Goal: Information Seeking & Learning: Learn about a topic

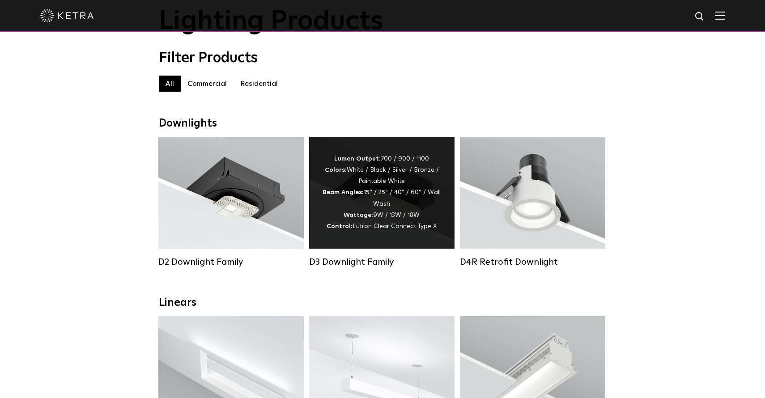
scroll to position [62, 0]
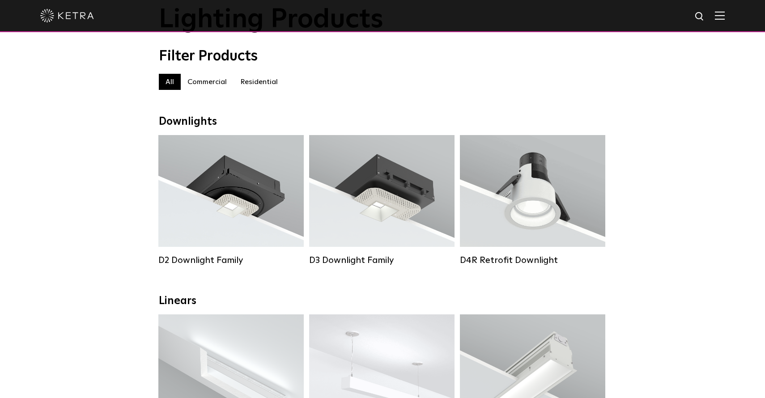
click at [256, 84] on label "Residential" at bounding box center [259, 82] width 51 height 16
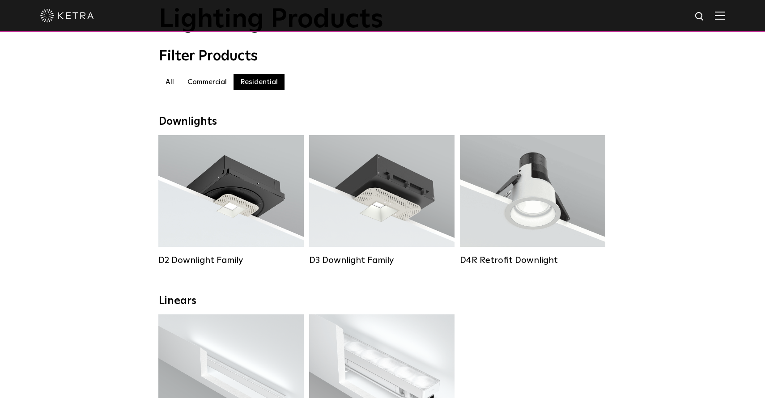
click at [197, 80] on label "Commercial" at bounding box center [207, 82] width 53 height 16
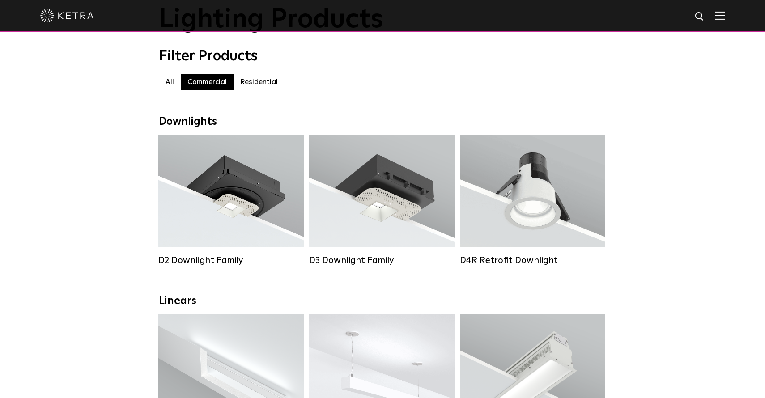
click at [257, 85] on label "Residential" at bounding box center [259, 82] width 51 height 16
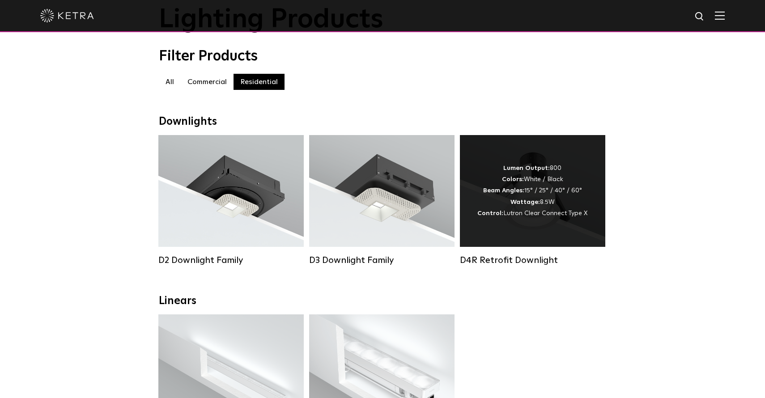
click at [508, 222] on div "Lumen Output: 800 Colors: White / Black Beam Angles: 15° / 25° / 40° / 60° Watt…" at bounding box center [532, 191] width 145 height 112
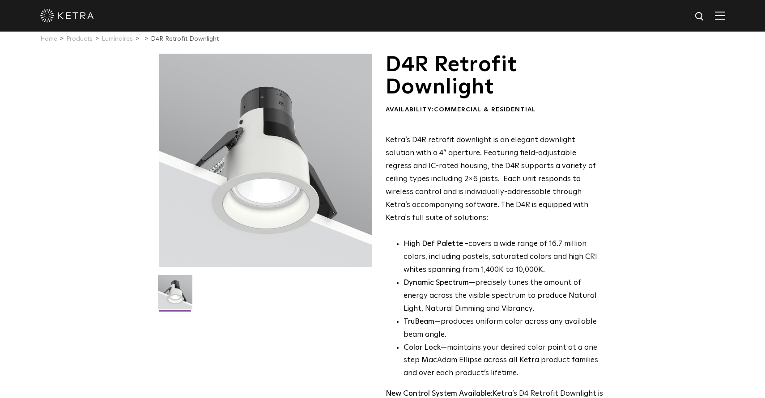
scroll to position [7, 0]
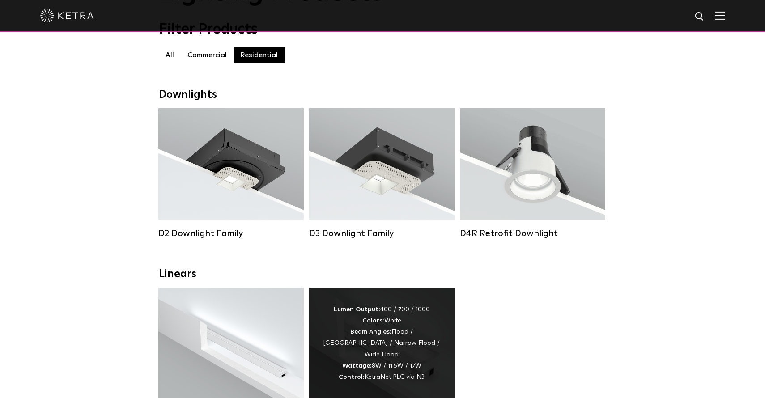
scroll to position [87, 0]
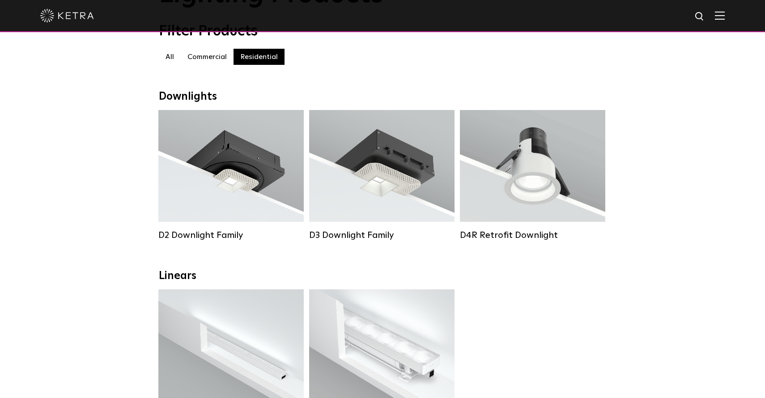
click at [211, 56] on label "Commercial" at bounding box center [207, 57] width 53 height 16
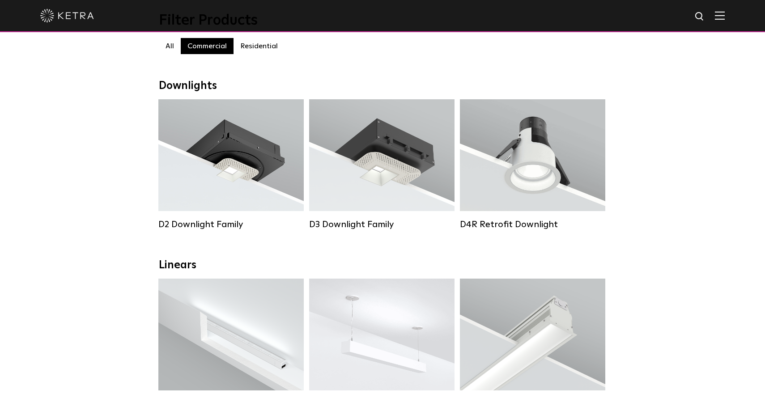
scroll to position [96, 0]
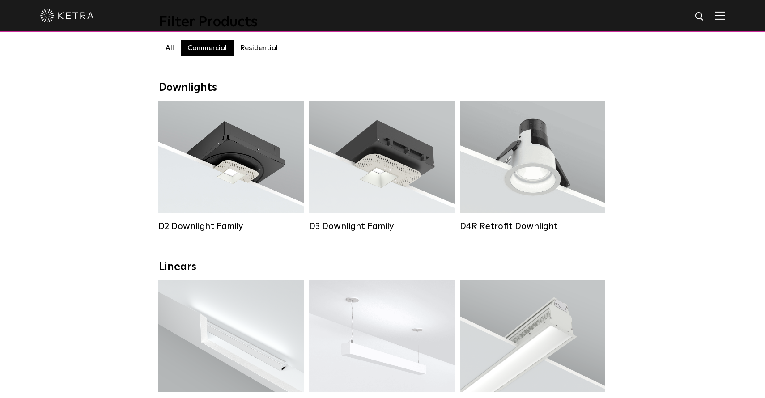
click at [268, 49] on label "Residential" at bounding box center [259, 48] width 51 height 16
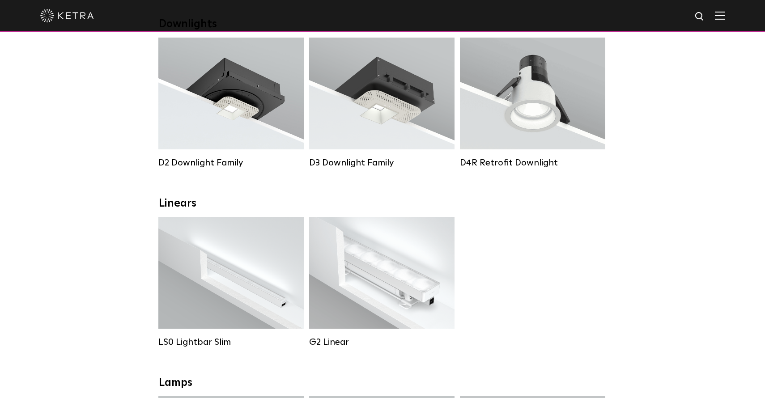
scroll to position [175, 0]
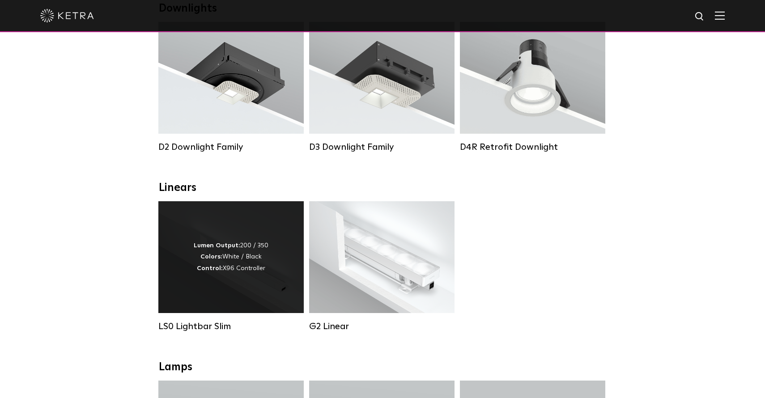
click at [238, 266] on div "Lumen Output: 200 / 350 Colors: White / Black Control: X96 Controller" at bounding box center [231, 257] width 75 height 34
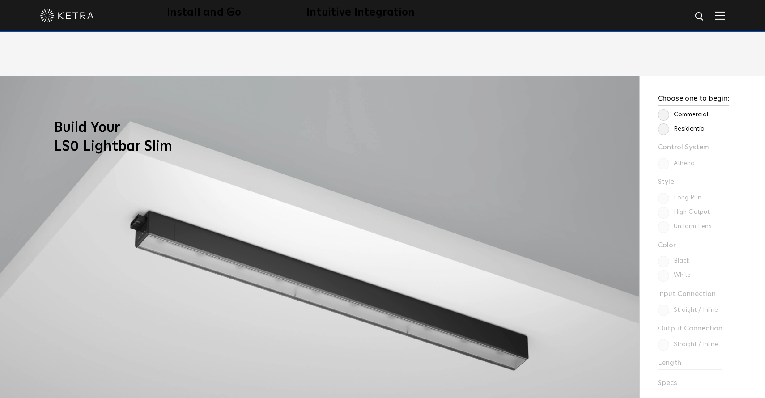
scroll to position [734, 0]
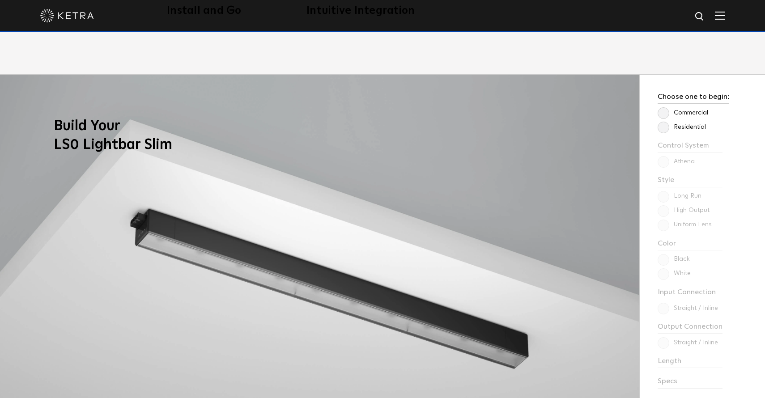
click at [660, 130] on label "Residential" at bounding box center [682, 127] width 48 height 8
click at [0, 0] on input "Residential" at bounding box center [0, 0] width 0 height 0
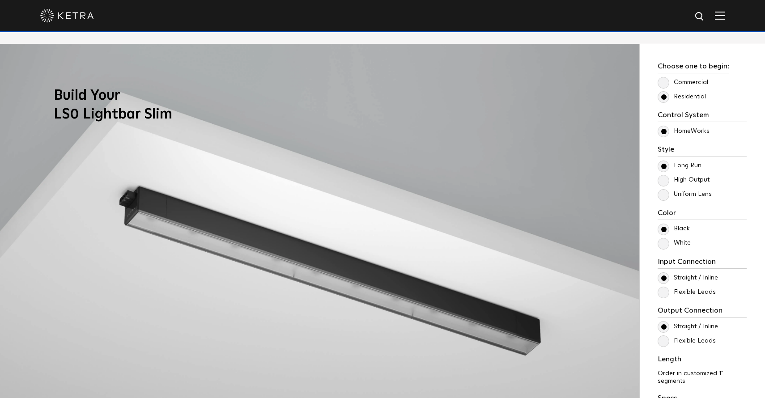
scroll to position [765, 0]
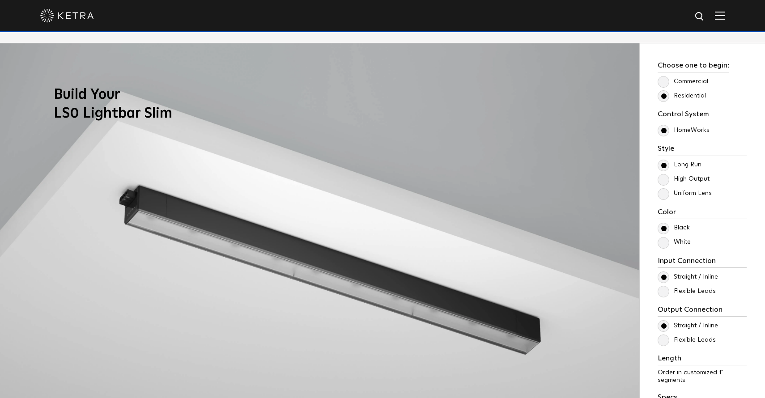
click at [667, 179] on label "High Output" at bounding box center [684, 179] width 52 height 8
click at [0, 0] on input "High Output" at bounding box center [0, 0] width 0 height 0
click at [666, 196] on label "Uniform Lens" at bounding box center [685, 194] width 54 height 8
click at [0, 0] on input "Uniform Lens" at bounding box center [0, 0] width 0 height 0
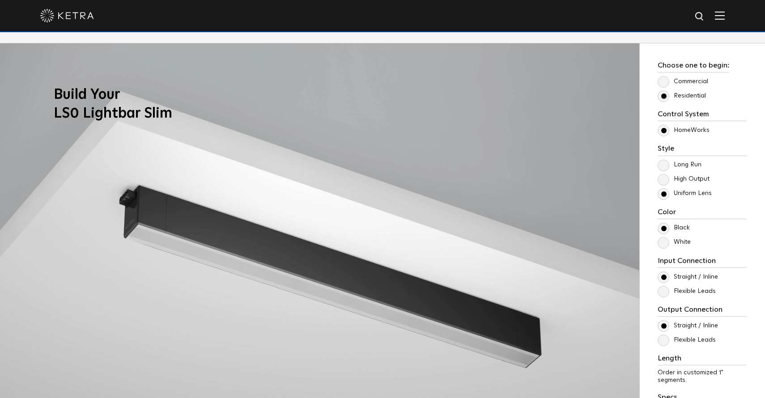
click at [664, 182] on label "High Output" at bounding box center [684, 179] width 52 height 8
click at [0, 0] on input "High Output" at bounding box center [0, 0] width 0 height 0
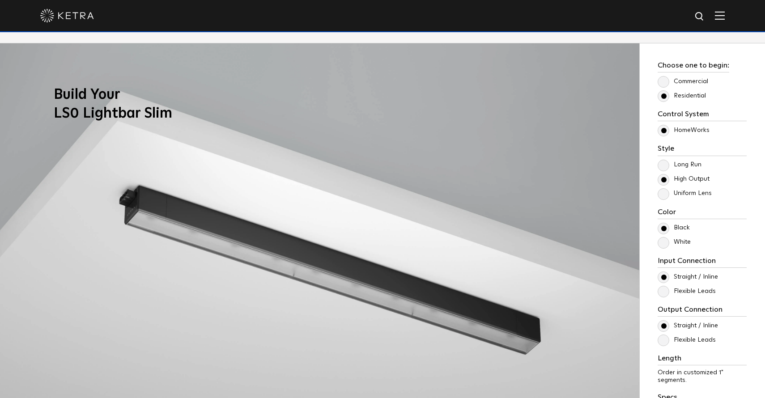
click at [663, 196] on label "Uniform Lens" at bounding box center [685, 194] width 54 height 8
click at [0, 0] on input "Uniform Lens" at bounding box center [0, 0] width 0 height 0
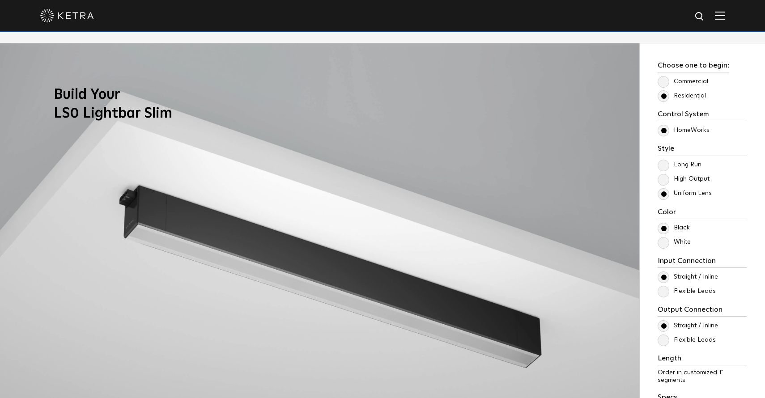
click at [664, 177] on label "High Output" at bounding box center [684, 179] width 52 height 8
click at [0, 0] on input "High Output" at bounding box center [0, 0] width 0 height 0
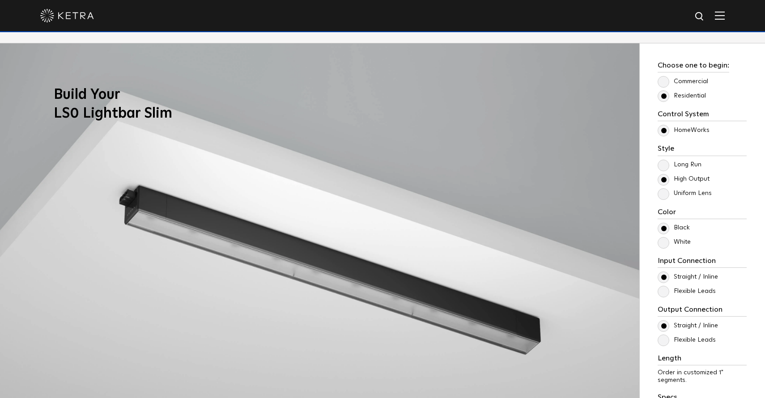
click at [664, 165] on label "Long Run" at bounding box center [680, 165] width 44 height 8
click at [0, 0] on input "Long Run" at bounding box center [0, 0] width 0 height 0
click at [665, 167] on label "Long Run" at bounding box center [680, 165] width 44 height 8
click at [0, 0] on input "Long Run" at bounding box center [0, 0] width 0 height 0
click at [665, 178] on label "High Output" at bounding box center [684, 179] width 52 height 8
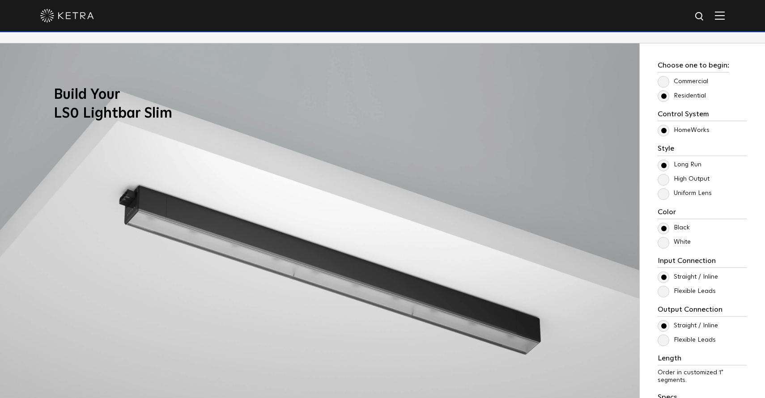
click at [0, 0] on input "High Output" at bounding box center [0, 0] width 0 height 0
click at [664, 182] on label "High Output" at bounding box center [684, 179] width 52 height 8
click at [0, 0] on input "High Output" at bounding box center [0, 0] width 0 height 0
click at [662, 168] on label "Long Run" at bounding box center [680, 165] width 44 height 8
click at [0, 0] on input "Long Run" at bounding box center [0, 0] width 0 height 0
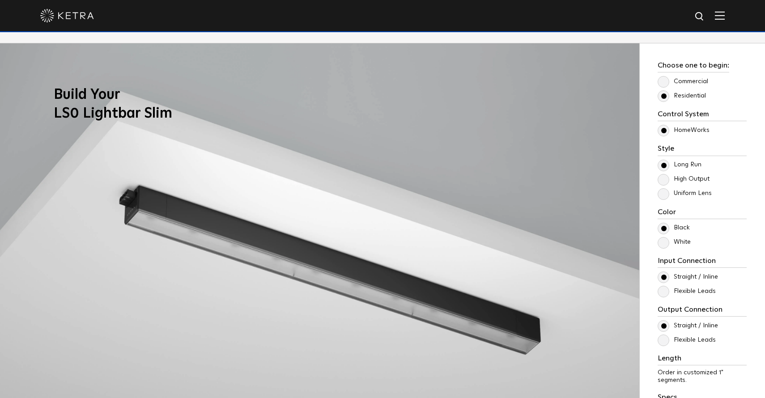
click at [662, 186] on div "Long Run High Output Uniform Lens" at bounding box center [702, 179] width 89 height 39
click at [662, 183] on label "High Output" at bounding box center [684, 179] width 52 height 8
click at [0, 0] on input "High Output" at bounding box center [0, 0] width 0 height 0
click at [663, 162] on label "Long Run" at bounding box center [680, 165] width 44 height 8
click at [0, 0] on input "Long Run" at bounding box center [0, 0] width 0 height 0
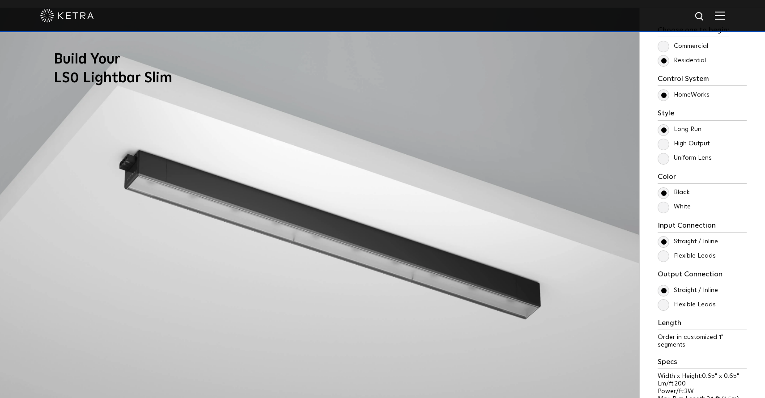
scroll to position [806, 0]
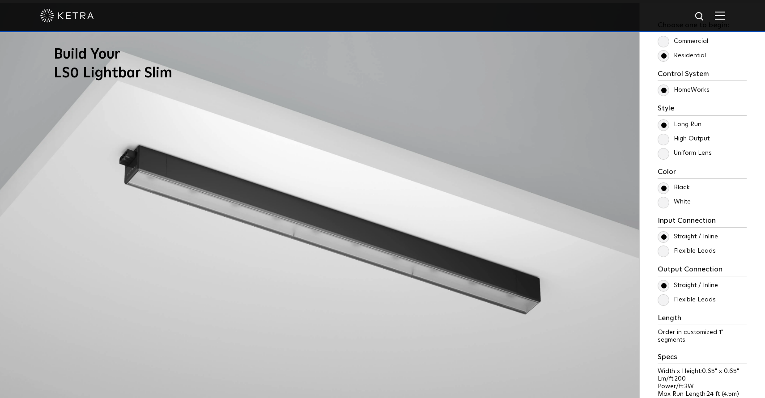
click at [662, 200] on label "White" at bounding box center [674, 202] width 33 height 8
click at [0, 0] on input "White" at bounding box center [0, 0] width 0 height 0
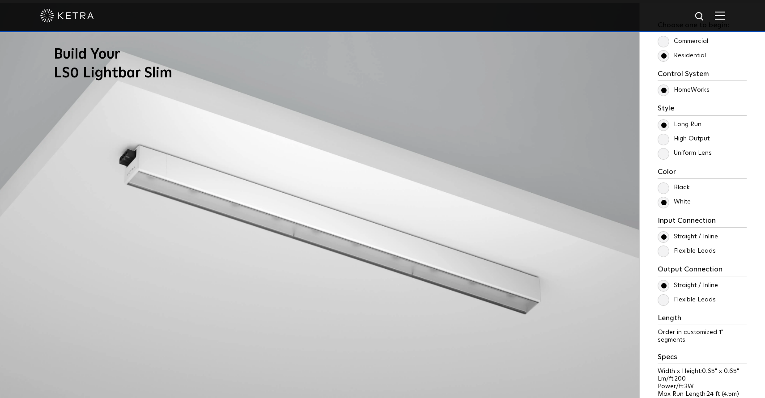
click at [662, 185] on label "Black" at bounding box center [674, 188] width 32 height 8
click at [0, 0] on input "Black" at bounding box center [0, 0] width 0 height 0
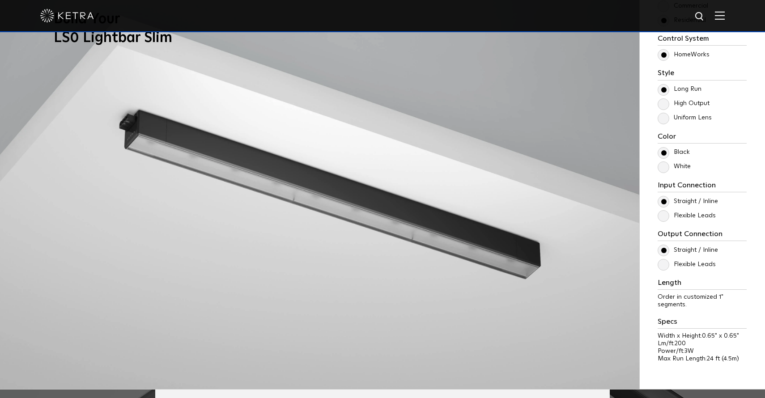
scroll to position [842, 0]
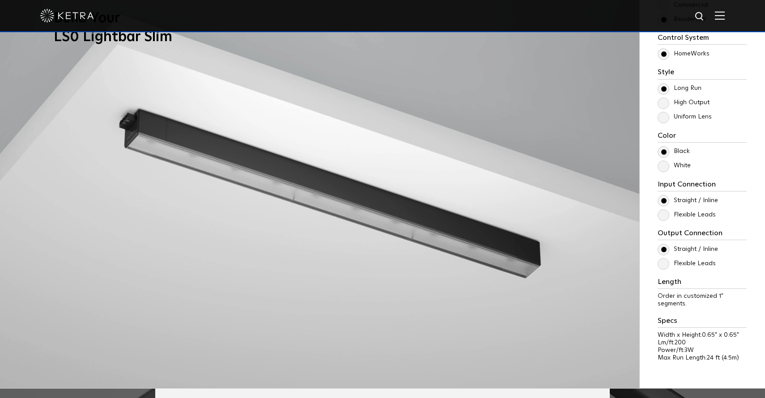
click at [665, 215] on label "Flexible Leads" at bounding box center [687, 215] width 58 height 8
click at [0, 0] on input "Flexible Leads" at bounding box center [0, 0] width 0 height 0
click at [665, 215] on label "Flexible Leads" at bounding box center [687, 215] width 58 height 8
click at [0, 0] on input "Flexible Leads" at bounding box center [0, 0] width 0 height 0
click at [663, 200] on label "Straight / Inline" at bounding box center [688, 201] width 60 height 8
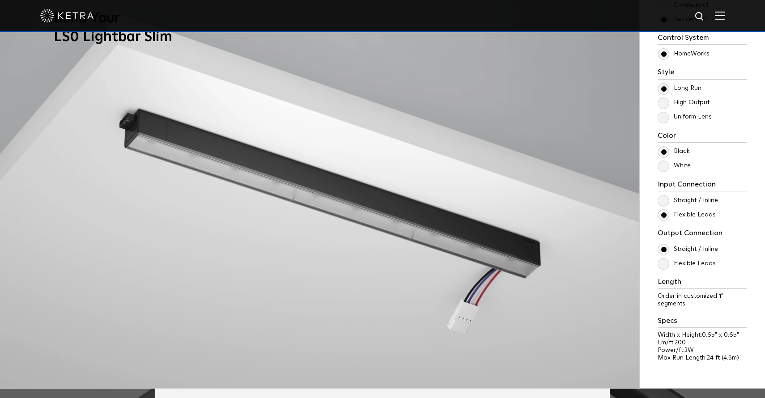
click at [0, 0] on input "Straight / Inline" at bounding box center [0, 0] width 0 height 0
click at [663, 214] on label "Flexible Leads" at bounding box center [687, 215] width 58 height 8
click at [0, 0] on input "Flexible Leads" at bounding box center [0, 0] width 0 height 0
click at [663, 214] on label "Flexible Leads" at bounding box center [687, 215] width 58 height 8
click at [0, 0] on input "Flexible Leads" at bounding box center [0, 0] width 0 height 0
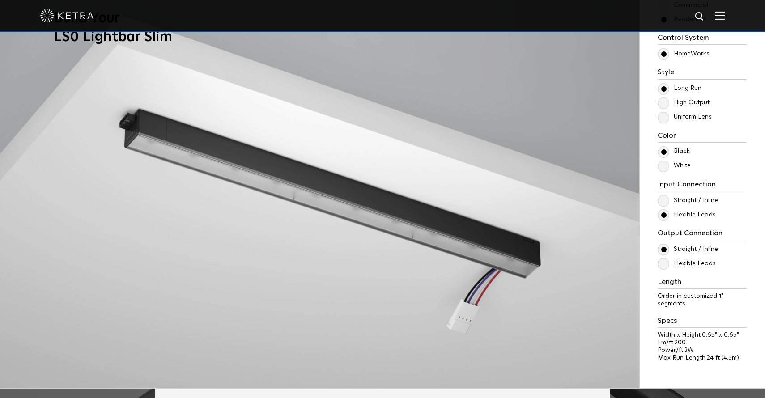
click at [663, 200] on label "Straight / Inline" at bounding box center [688, 201] width 60 height 8
click at [0, 0] on input "Straight / Inline" at bounding box center [0, 0] width 0 height 0
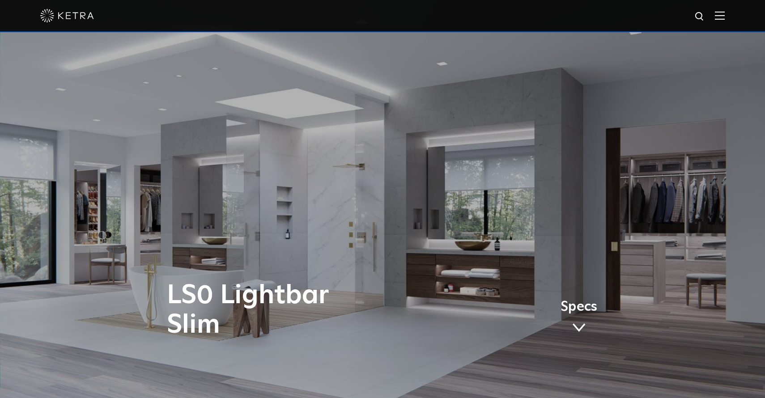
scroll to position [0, 0]
click at [714, 17] on div at bounding box center [382, 15] width 684 height 31
click at [725, 19] on div at bounding box center [382, 16] width 765 height 32
click at [724, 19] on img at bounding box center [720, 15] width 10 height 8
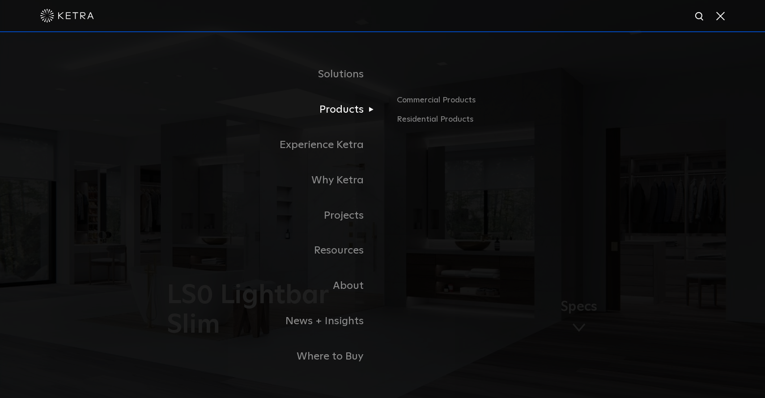
click at [357, 113] on link "Products" at bounding box center [271, 109] width 224 height 35
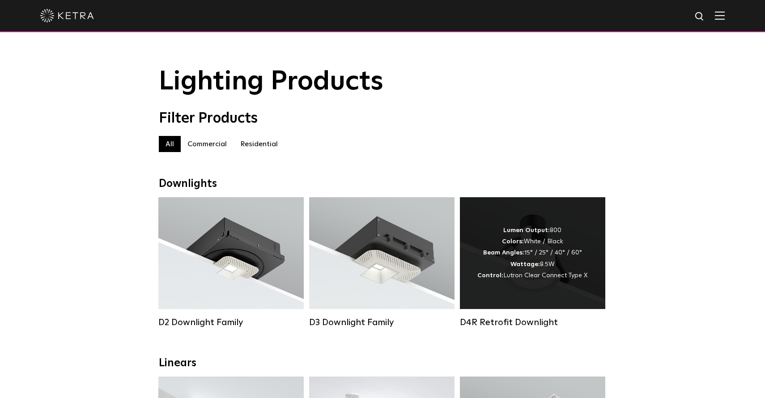
click at [500, 260] on div "Lumen Output: 800 Colors: White / Black Beam Angles: 15° / 25° / 40° / 60° Watt…" at bounding box center [532, 253] width 110 height 56
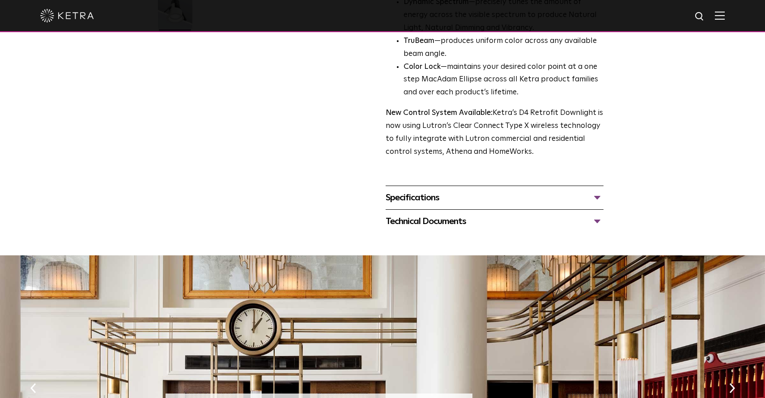
scroll to position [294, 0]
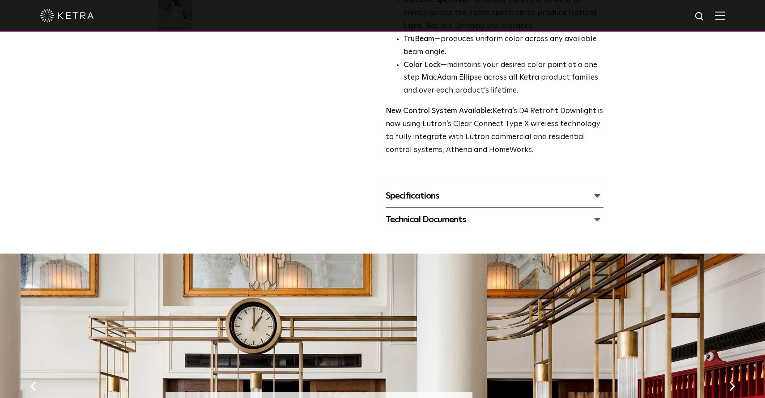
click at [440, 189] on div "Specifications" at bounding box center [495, 196] width 218 height 14
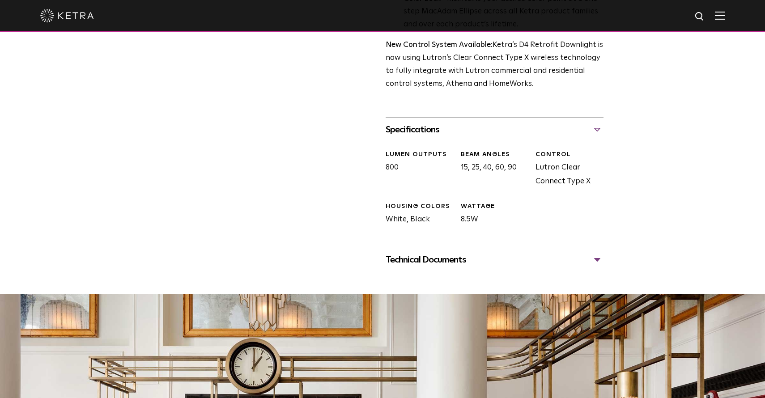
scroll to position [357, 0]
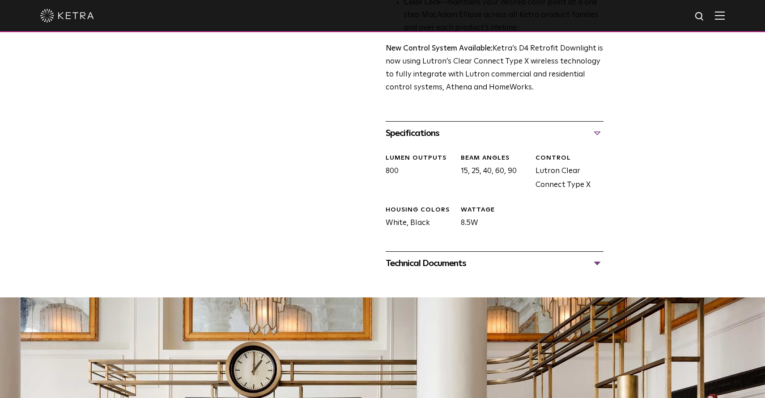
drag, startPoint x: 385, startPoint y: 161, endPoint x: 402, endPoint y: 161, distance: 17.0
click at [559, 179] on div "CONTROL Lutron Clear Connect Type X" at bounding box center [566, 173] width 75 height 38
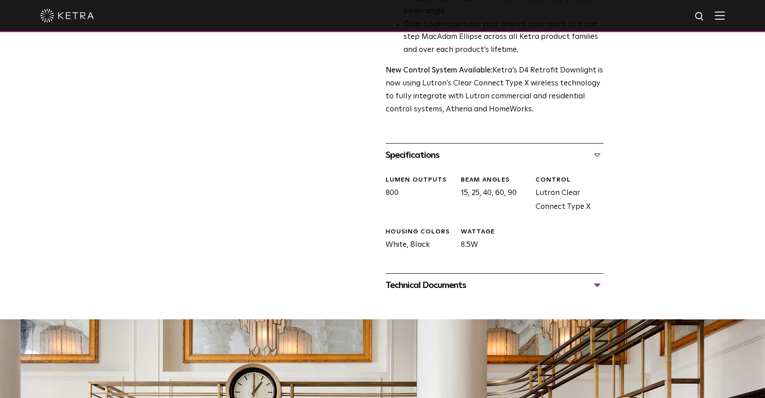
scroll to position [333, 0]
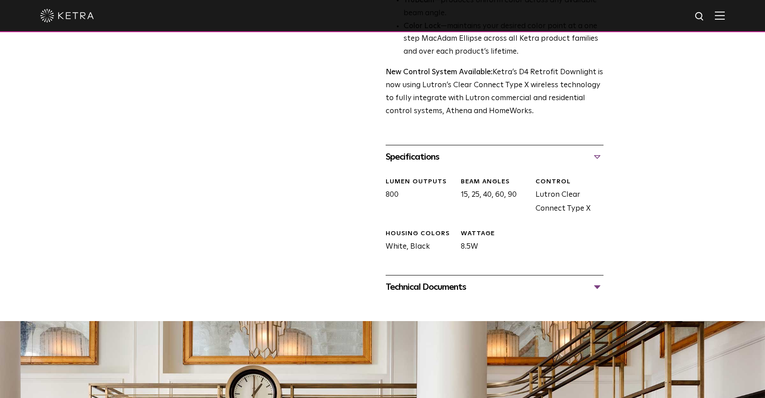
drag, startPoint x: 461, startPoint y: 171, endPoint x: 494, endPoint y: 171, distance: 33.1
click at [494, 178] on div "Beam Angles" at bounding box center [495, 182] width 68 height 9
click at [467, 187] on div "Beam Angles 15, 25, 40, 60, 90" at bounding box center [491, 197] width 75 height 38
click at [476, 187] on div "Beam Angles 15, 25, 40, 60, 90" at bounding box center [491, 197] width 75 height 38
click at [488, 187] on div "Beam Angles 15, 25, 40, 60, 90" at bounding box center [491, 197] width 75 height 38
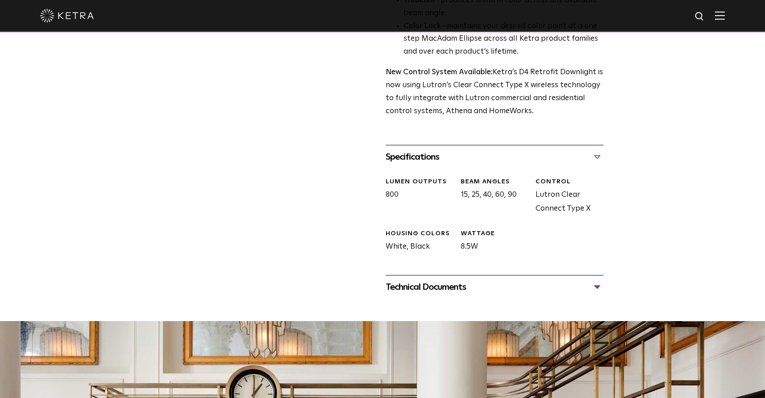
click at [496, 187] on div "Beam Angles 15, 25, 40, 60, 90" at bounding box center [491, 197] width 75 height 38
click at [510, 187] on div "Beam Angles 15, 25, 40, 60, 90" at bounding box center [491, 197] width 75 height 38
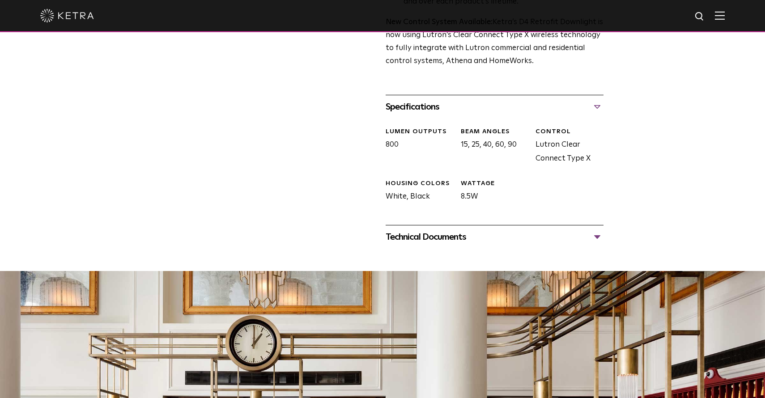
scroll to position [375, 0]
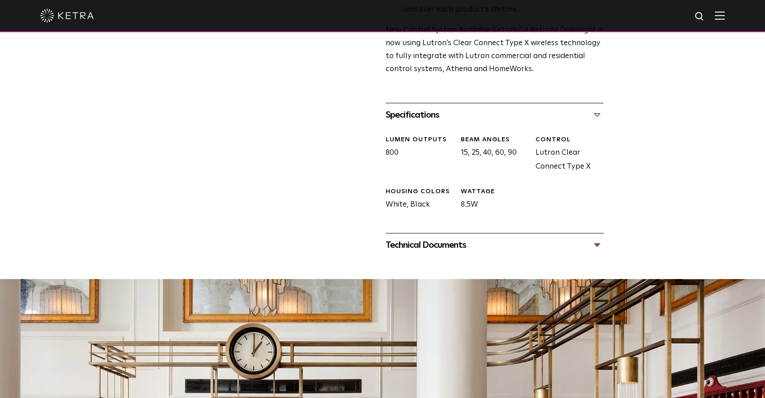
click at [467, 238] on div "Technical Documents" at bounding box center [495, 245] width 218 height 14
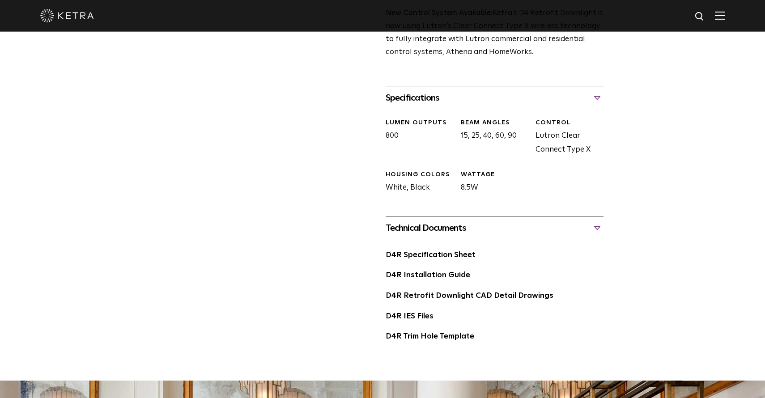
scroll to position [392, 0]
click at [446, 252] on link "D4R Specification Sheet" at bounding box center [431, 256] width 90 height 8
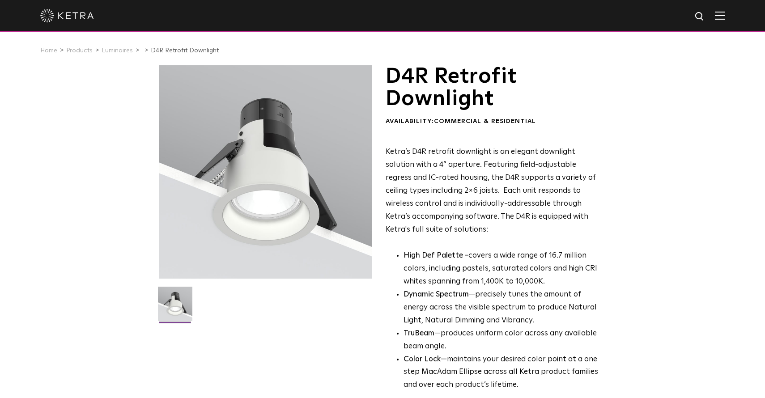
scroll to position [0, 0]
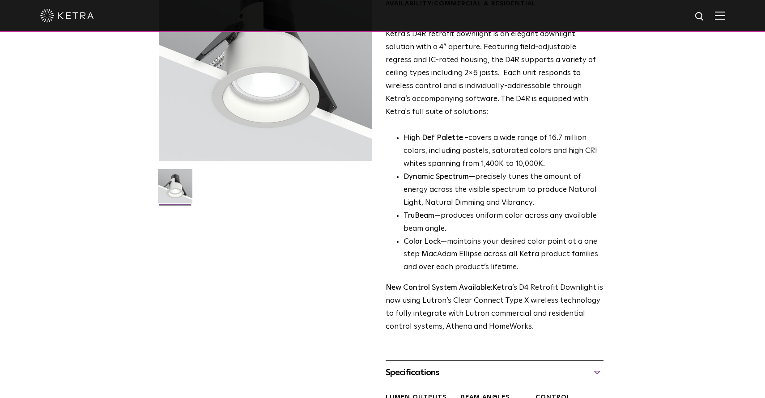
drag, startPoint x: 268, startPoint y: 187, endPoint x: 171, endPoint y: 411, distance: 244.5
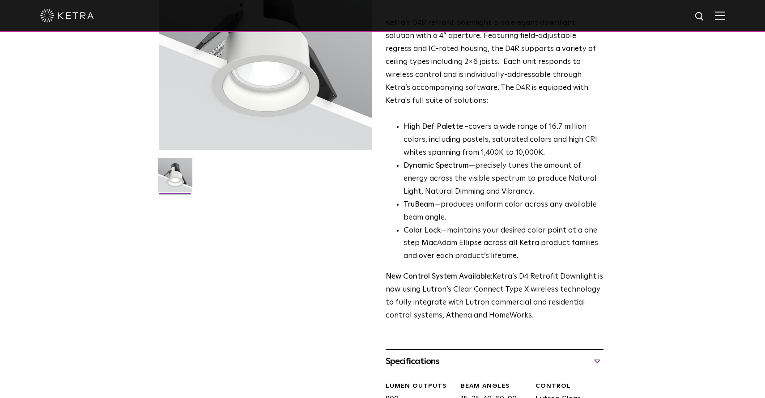
click at [252, 218] on div "D4R Retrofit Downlight Availability: Commercial & Residential Ketra’s D4R retro…" at bounding box center [382, 278] width 447 height 685
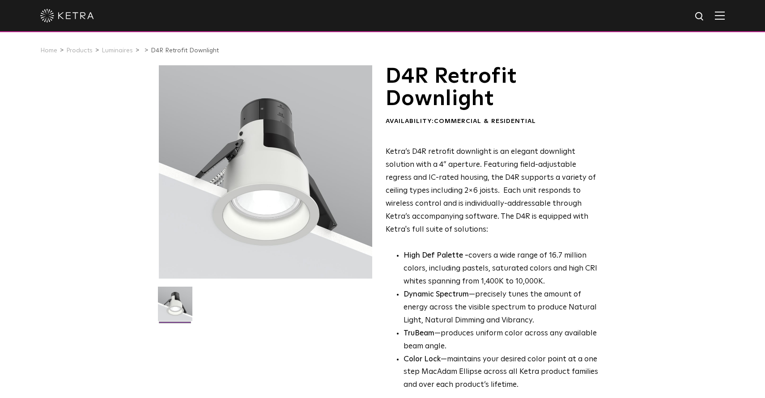
drag, startPoint x: 282, startPoint y: 163, endPoint x: 191, endPoint y: 175, distance: 91.1
click at [191, 175] on div at bounding box center [265, 171] width 213 height 213
click at [176, 303] on img at bounding box center [175, 307] width 34 height 41
drag, startPoint x: 309, startPoint y: 157, endPoint x: 190, endPoint y: 174, distance: 120.6
click at [190, 174] on div at bounding box center [265, 171] width 213 height 213
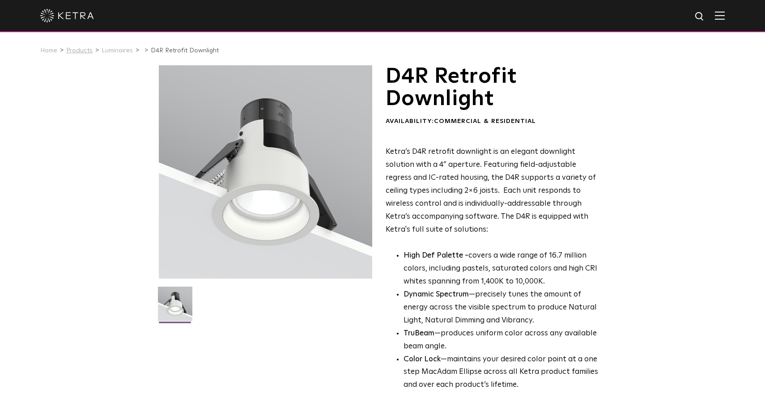
click at [81, 50] on link "Products" at bounding box center [79, 50] width 26 height 6
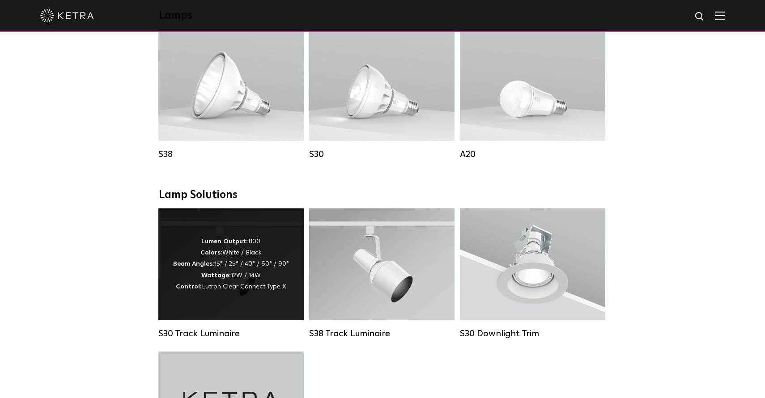
scroll to position [669, 0]
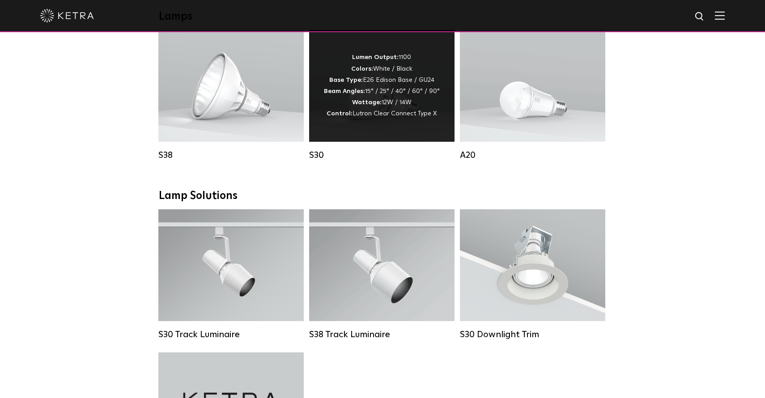
click at [379, 85] on div "Lumen Output: 1100 Colors: White / Black Base Type: E26 Edison Base / GU24 Beam…" at bounding box center [382, 86] width 116 height 68
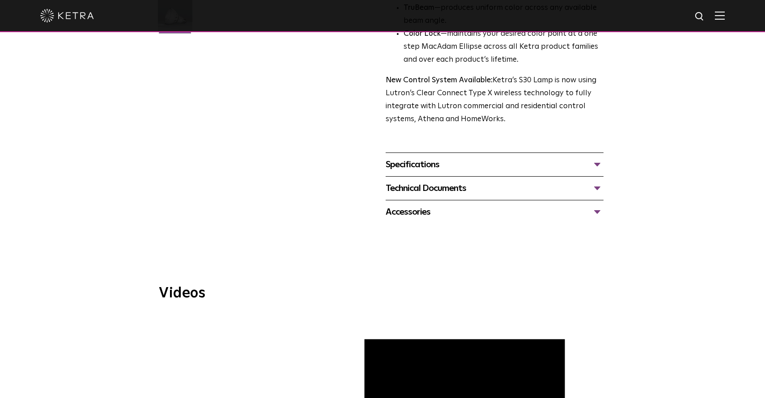
scroll to position [282, 0]
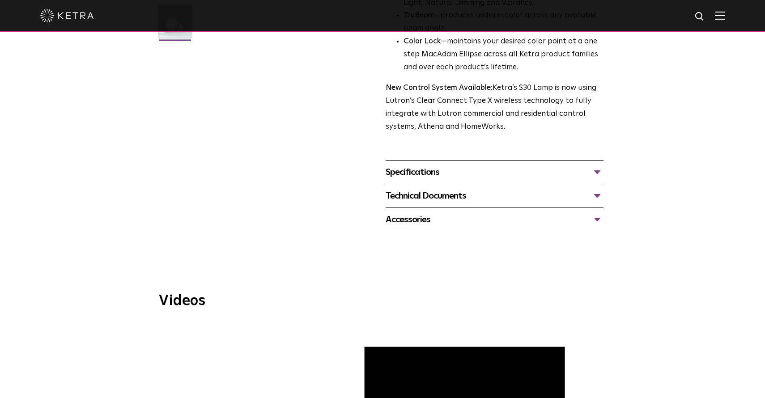
click at [438, 165] on div "Specifications" at bounding box center [495, 172] width 218 height 14
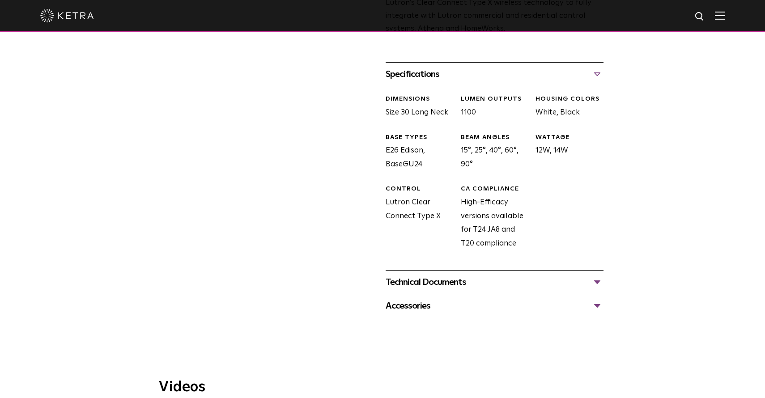
click at [480, 275] on div "Technical Documents" at bounding box center [495, 282] width 218 height 14
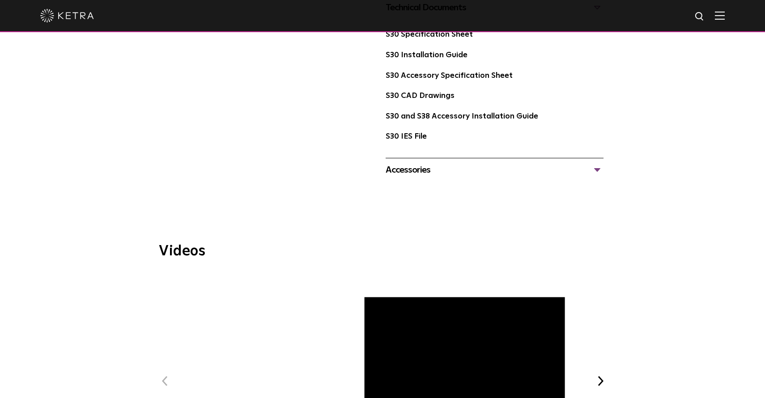
scroll to position [613, 0]
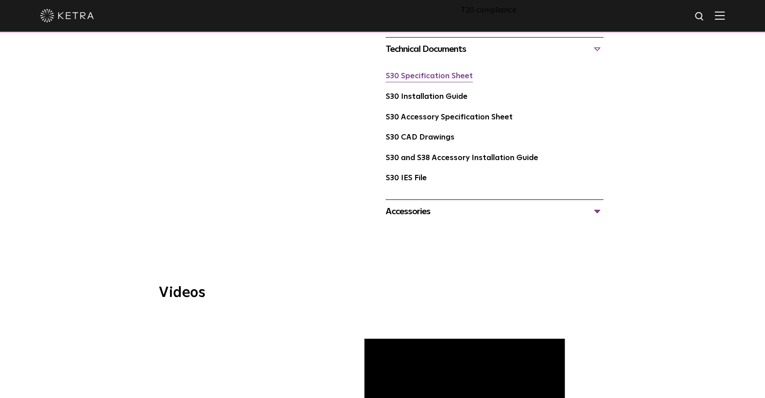
click at [450, 72] on link "S30 Specification Sheet" at bounding box center [429, 76] width 87 height 8
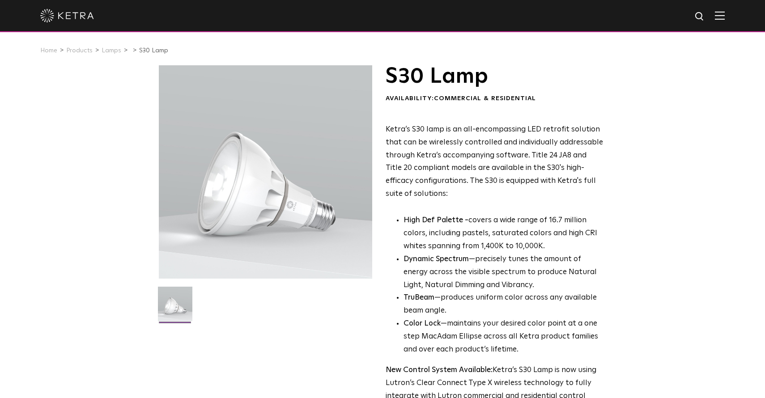
scroll to position [0, 0]
click at [74, 51] on link "Products" at bounding box center [79, 50] width 26 height 6
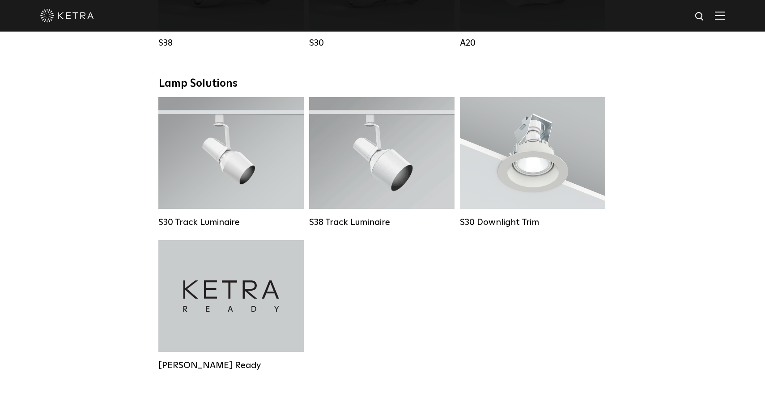
scroll to position [777, 0]
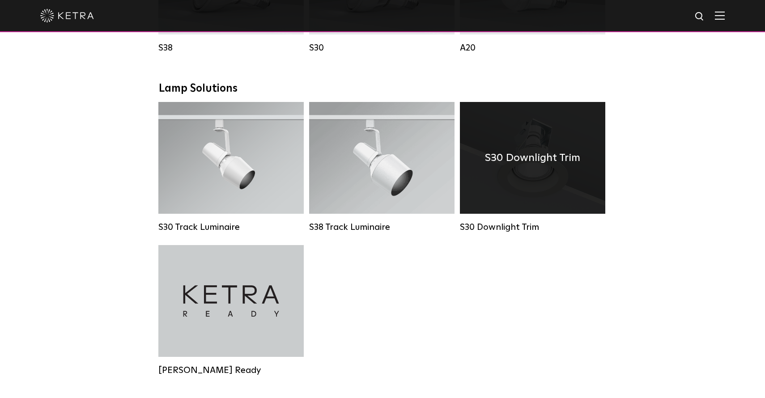
click at [526, 176] on div "S30 Downlight Trim" at bounding box center [532, 158] width 145 height 112
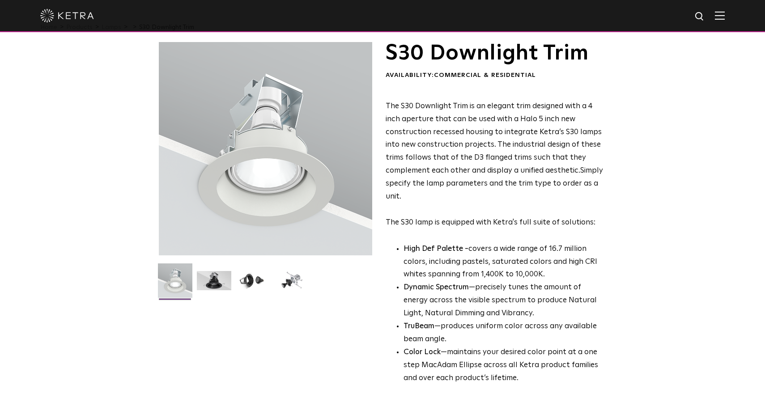
scroll to position [18, 0]
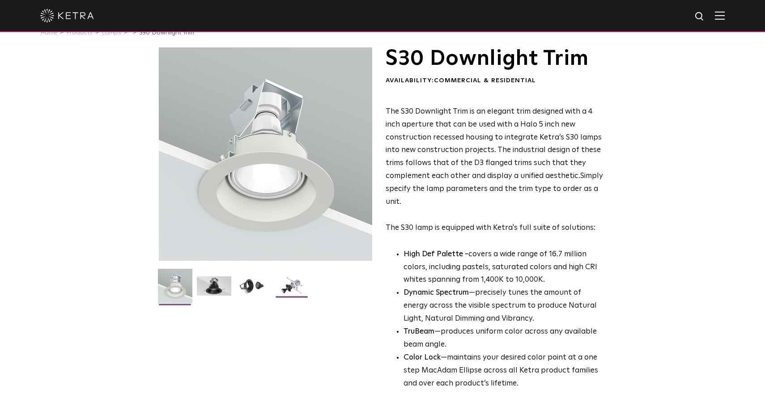
click at [288, 285] on img at bounding box center [292, 289] width 34 height 26
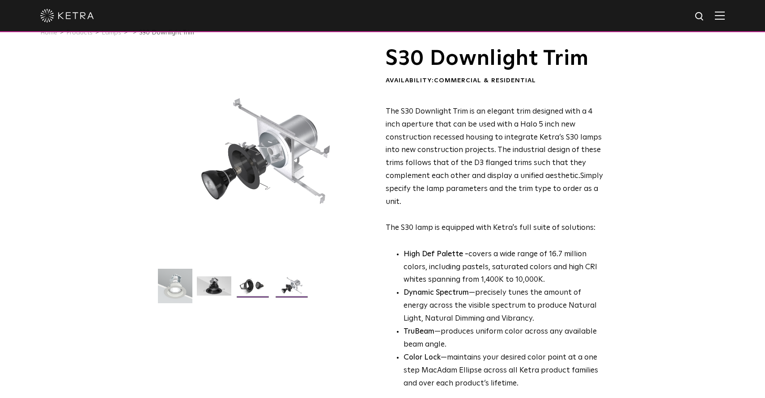
click at [252, 284] on img at bounding box center [253, 289] width 34 height 26
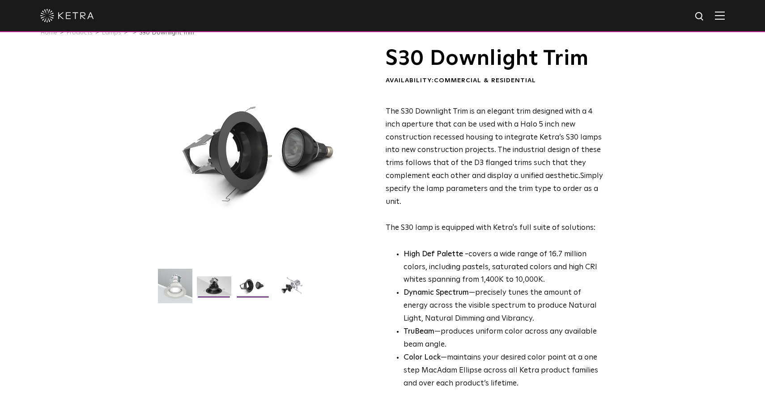
click at [218, 284] on img at bounding box center [214, 289] width 34 height 26
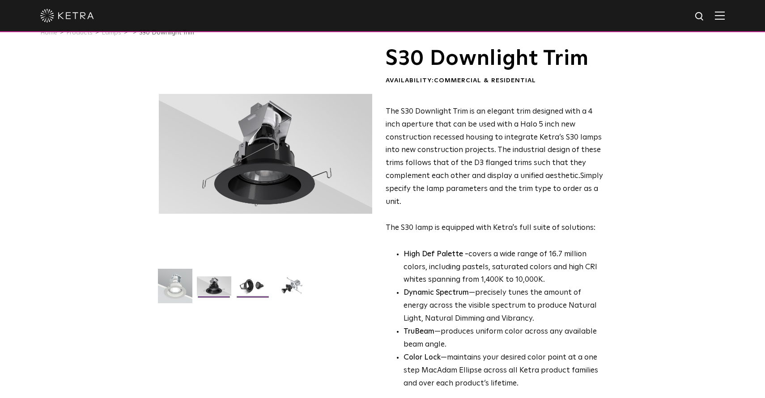
click at [239, 284] on img at bounding box center [253, 289] width 34 height 26
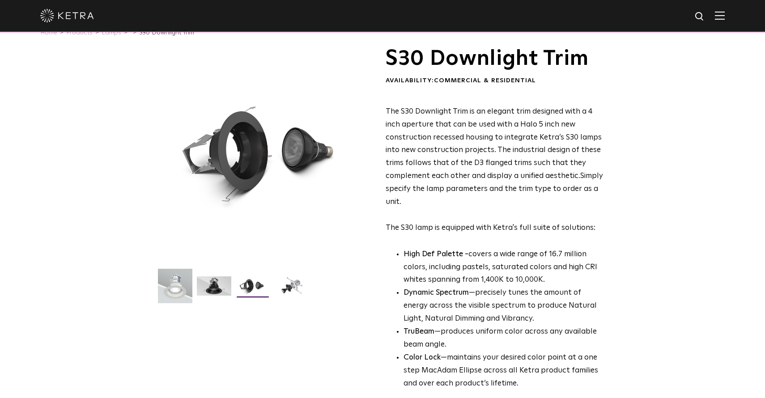
click at [255, 288] on img at bounding box center [253, 289] width 34 height 26
click at [282, 288] on img at bounding box center [292, 289] width 34 height 26
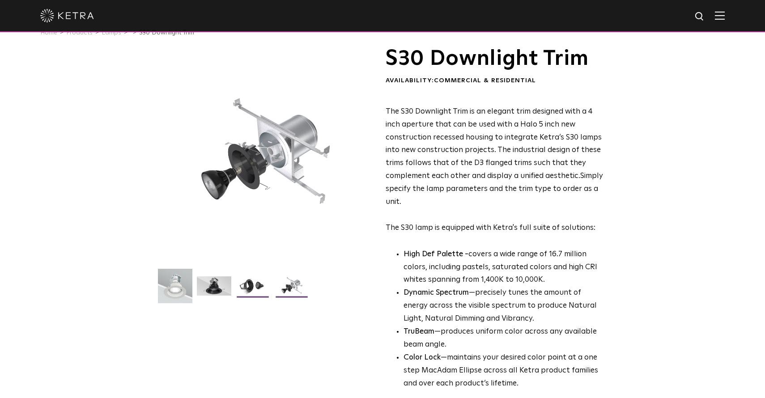
click at [253, 285] on img at bounding box center [253, 289] width 34 height 26
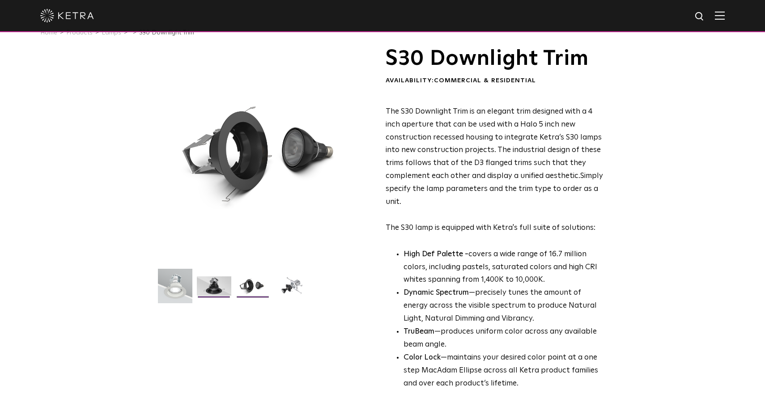
click at [225, 284] on img at bounding box center [214, 289] width 34 height 26
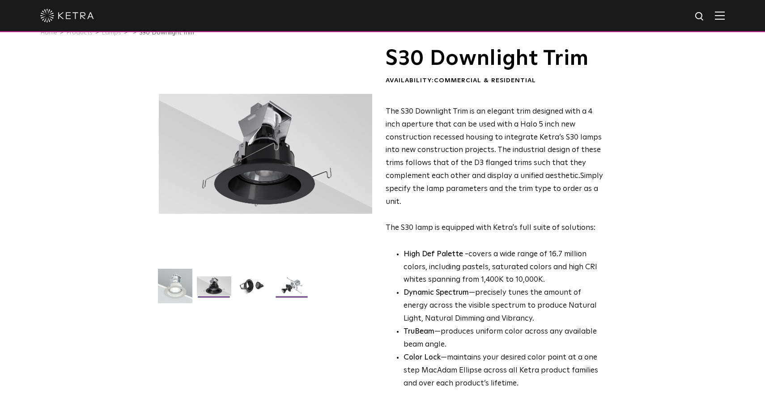
click at [298, 284] on img at bounding box center [292, 289] width 34 height 26
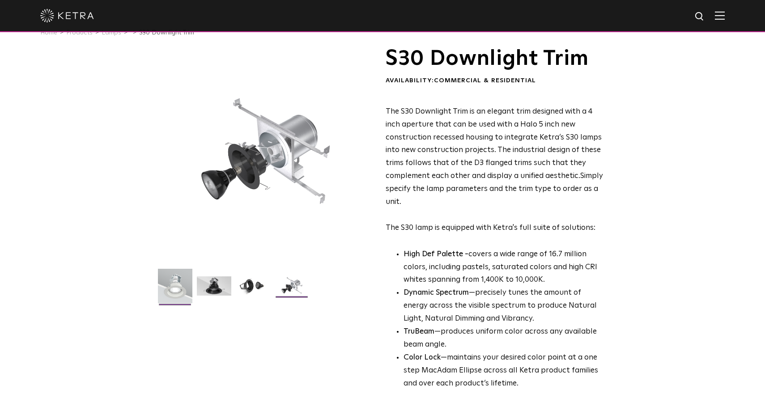
click at [183, 281] on img at bounding box center [175, 289] width 34 height 41
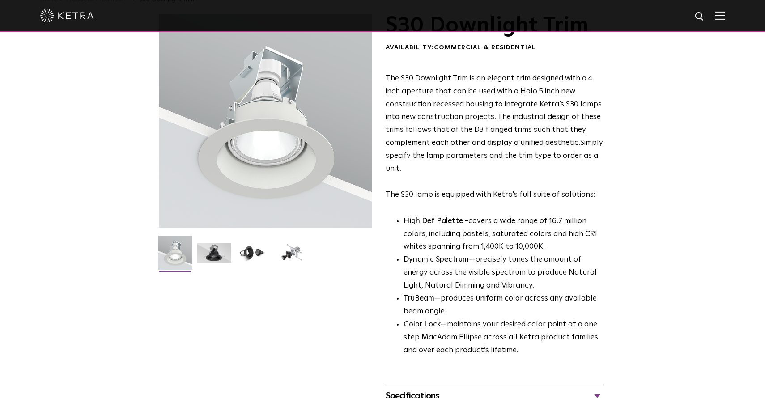
scroll to position [50, 0]
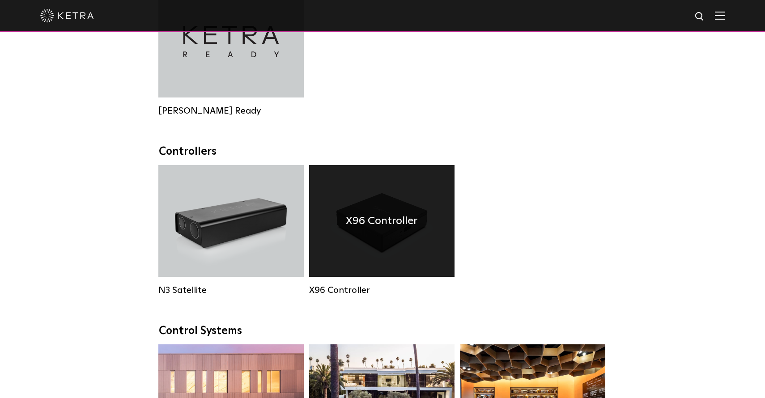
scroll to position [1027, 0]
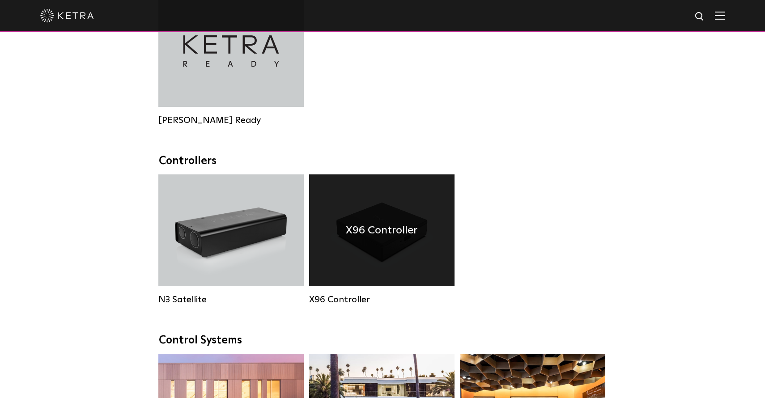
click at [378, 247] on div "X96 Controller" at bounding box center [381, 230] width 145 height 112
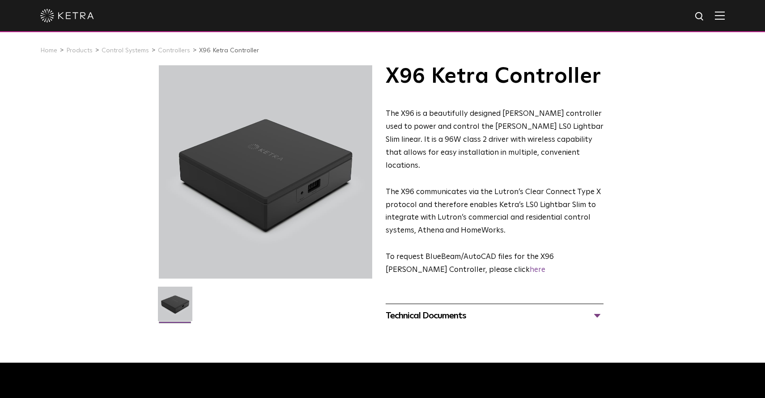
click at [452, 309] on div "Technical Documents" at bounding box center [495, 316] width 218 height 14
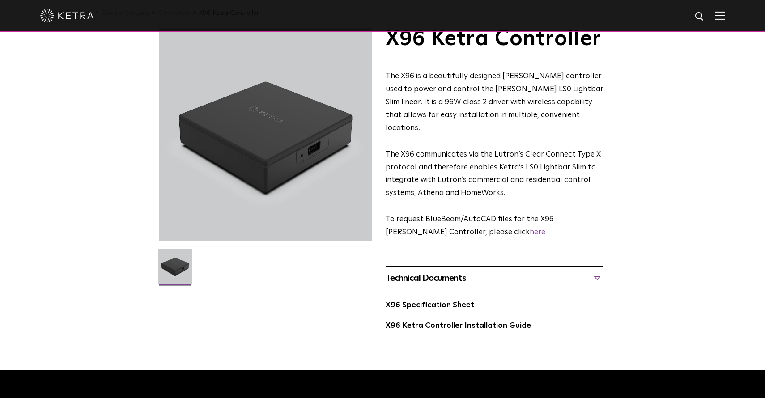
scroll to position [38, 0]
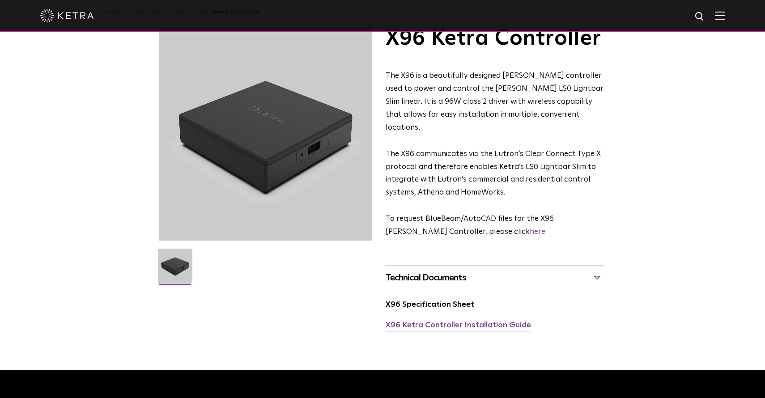
click at [457, 322] on link "X96 Ketra Controller Installation Guide" at bounding box center [458, 326] width 145 height 8
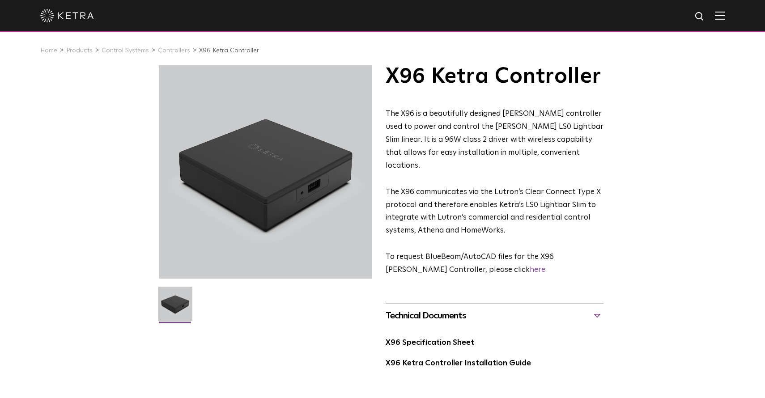
scroll to position [-2, 0]
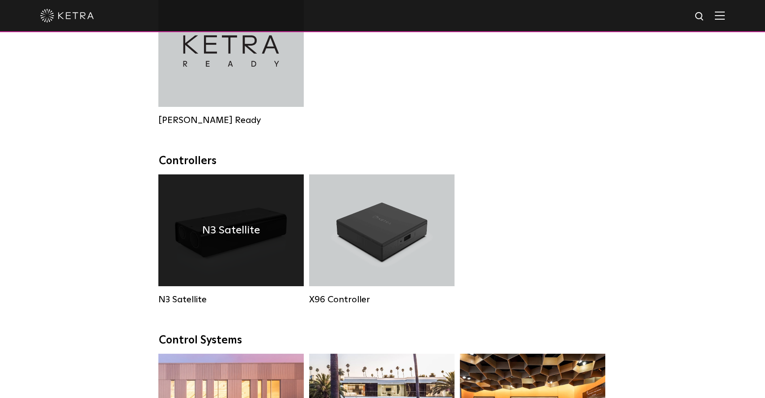
click at [227, 252] on div "N3 Satellite" at bounding box center [230, 230] width 145 height 112
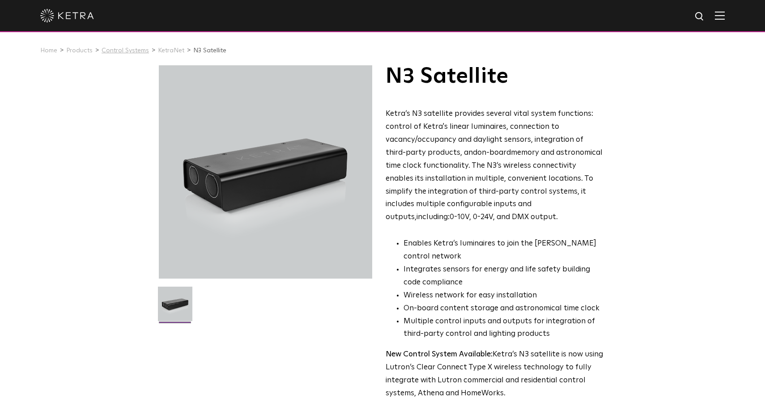
click at [129, 50] on link "Control Systems" at bounding box center [125, 50] width 47 height 6
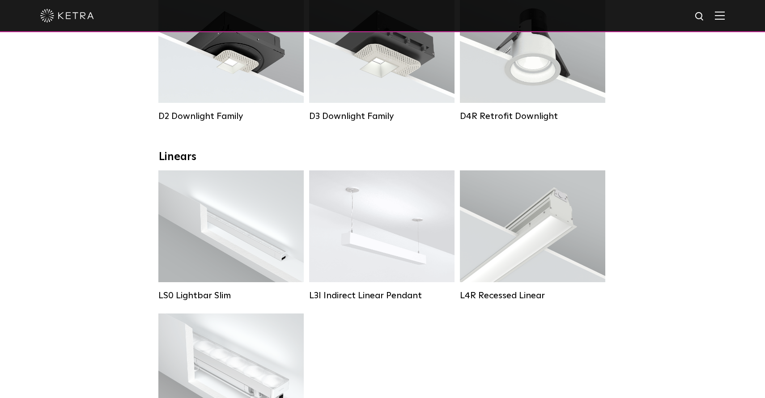
scroll to position [216, 0]
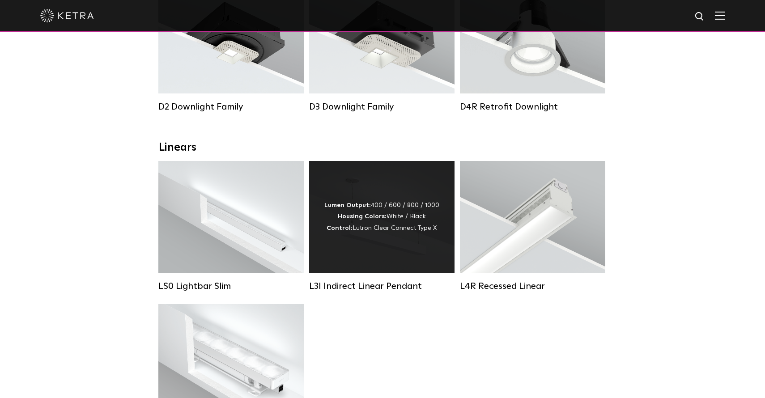
click at [391, 265] on div "Lumen Output: 400 / 600 / 800 / 1000 Housing Colors: White / Black Control: Lut…" at bounding box center [381, 217] width 145 height 112
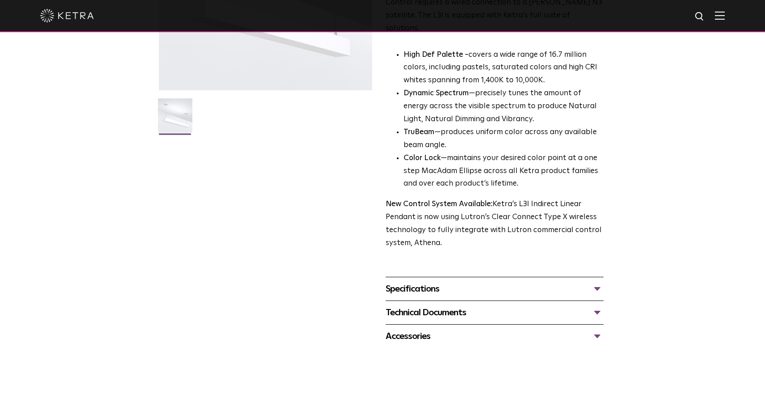
scroll to position [189, 0]
click at [525, 281] on div "Specifications" at bounding box center [495, 288] width 218 height 14
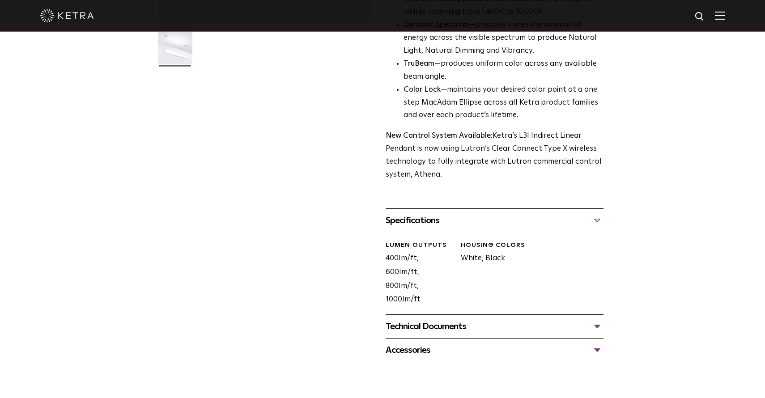
scroll to position [258, 0]
click at [522, 318] on div "Technical Documents" at bounding box center [495, 325] width 218 height 14
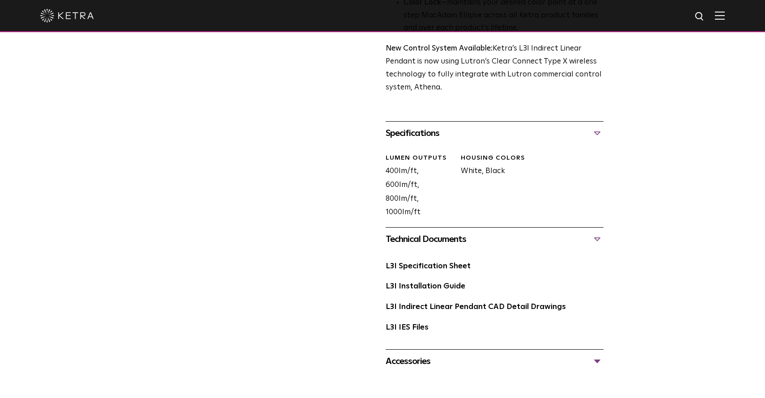
scroll to position [352, 0]
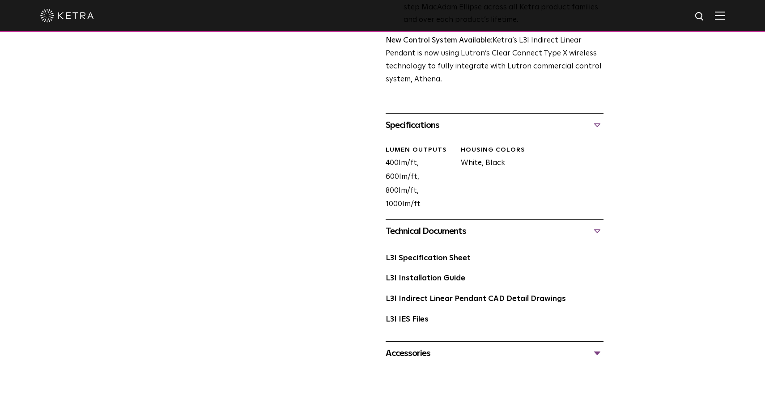
click at [526, 346] on div "Accessories" at bounding box center [495, 353] width 218 height 14
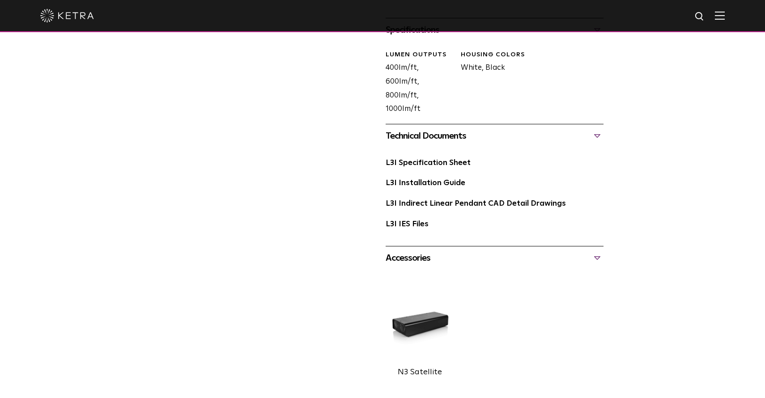
scroll to position [449, 0]
click at [527, 250] on div "Accessories" at bounding box center [495, 257] width 218 height 14
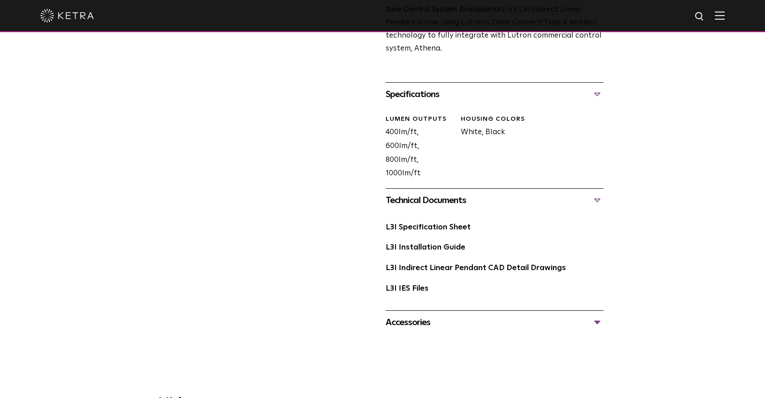
scroll to position [364, 0]
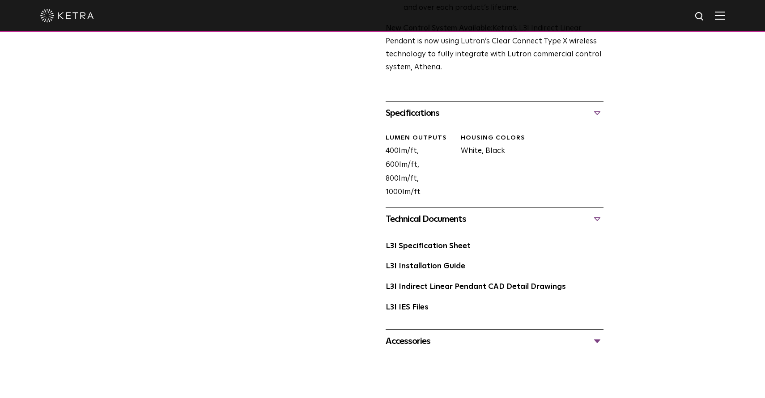
click at [553, 212] on div "Technical Documents" at bounding box center [495, 219] width 218 height 14
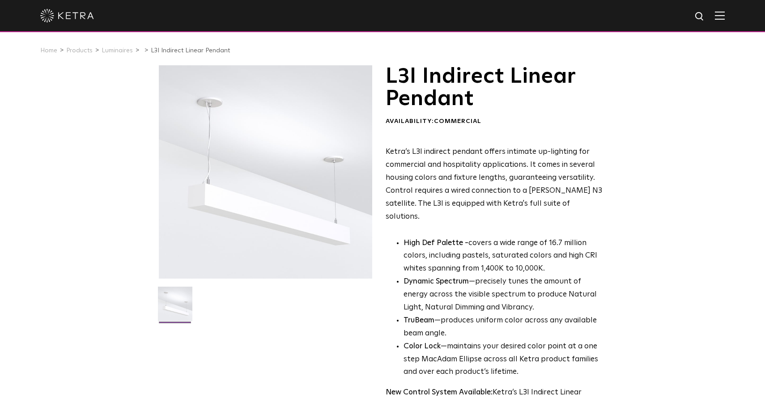
scroll to position [0, 0]
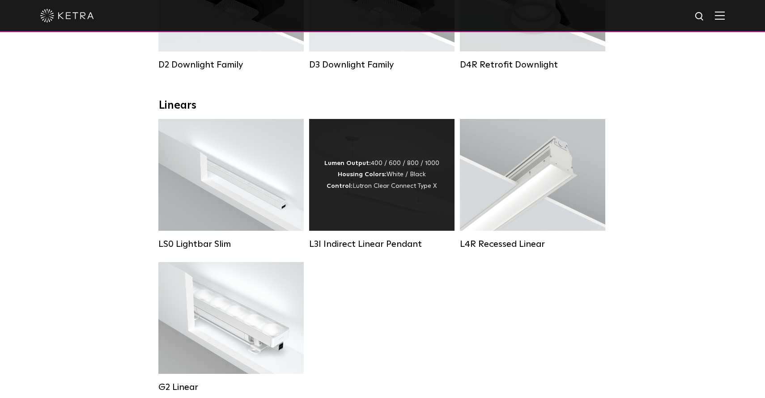
scroll to position [256, 0]
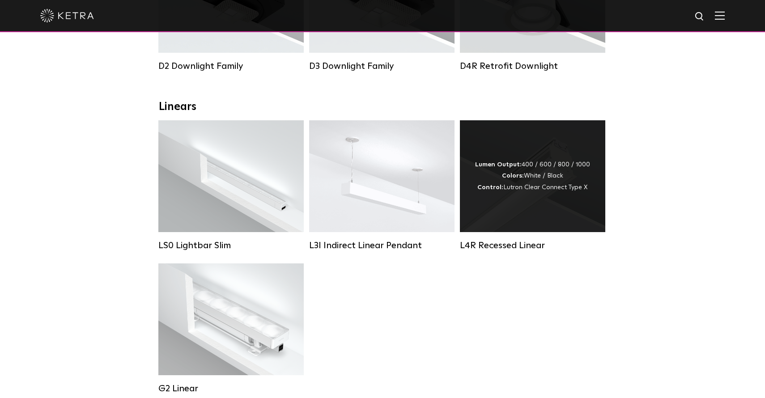
click at [530, 222] on div "Lumen Output: 400 / 600 / 800 / 1000 Colors: White / Black Control: Lutron Clea…" at bounding box center [532, 176] width 145 height 112
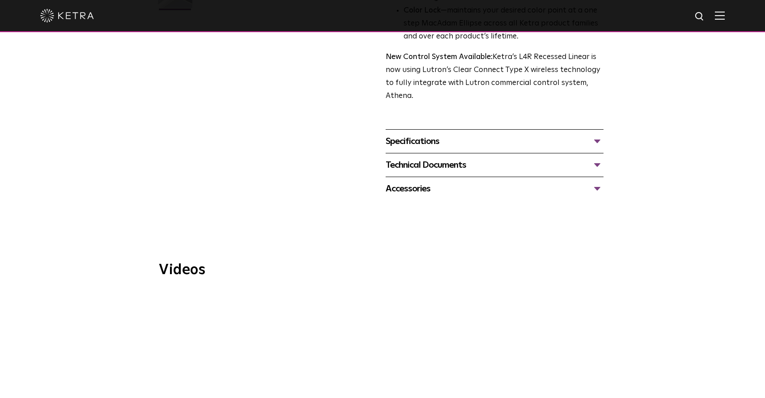
scroll to position [318, 0]
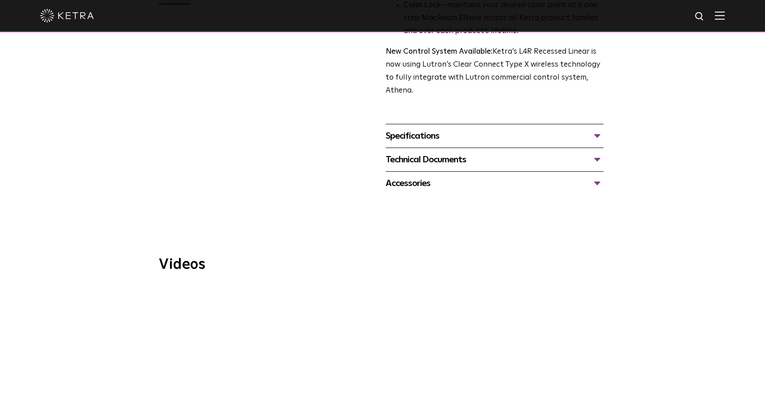
click at [458, 153] on div "Technical Documents" at bounding box center [495, 160] width 218 height 14
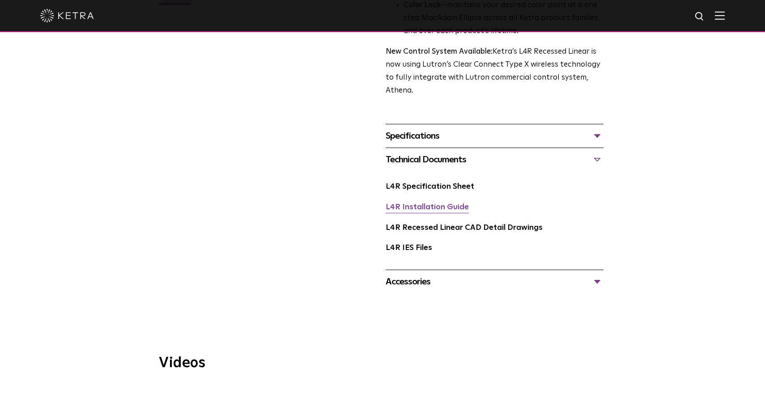
click at [447, 204] on link "L4R Installation Guide" at bounding box center [427, 208] width 83 height 8
